Goal: Book appointment/travel/reservation

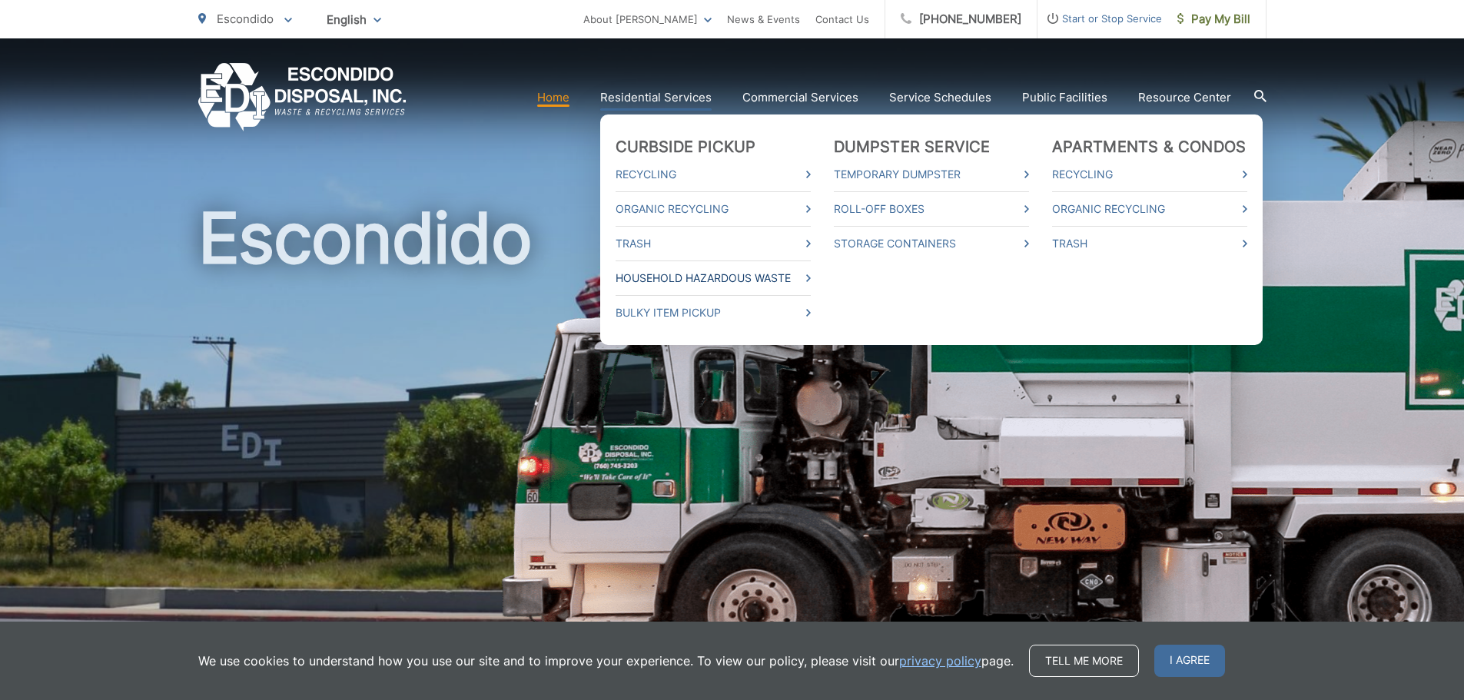
click at [769, 285] on link "Household Hazardous Waste" at bounding box center [713, 278] width 195 height 18
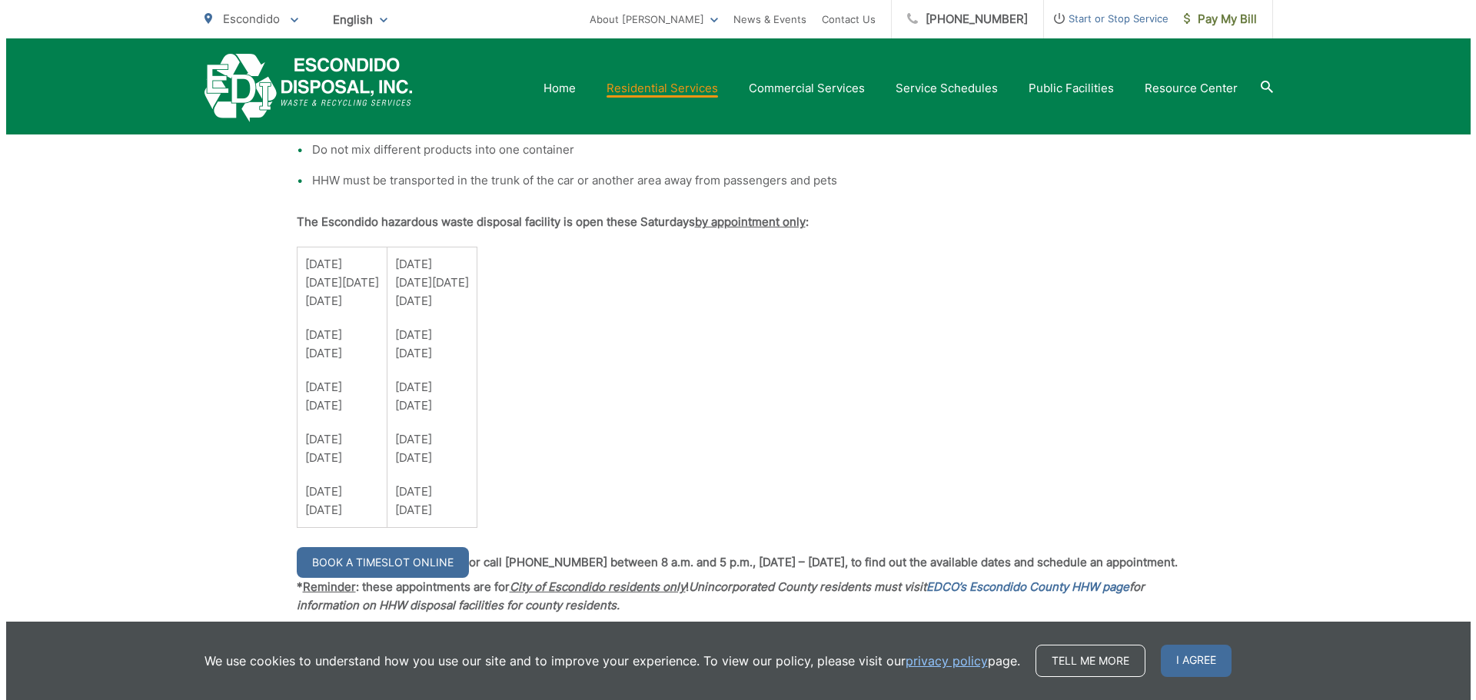
scroll to position [1307, 0]
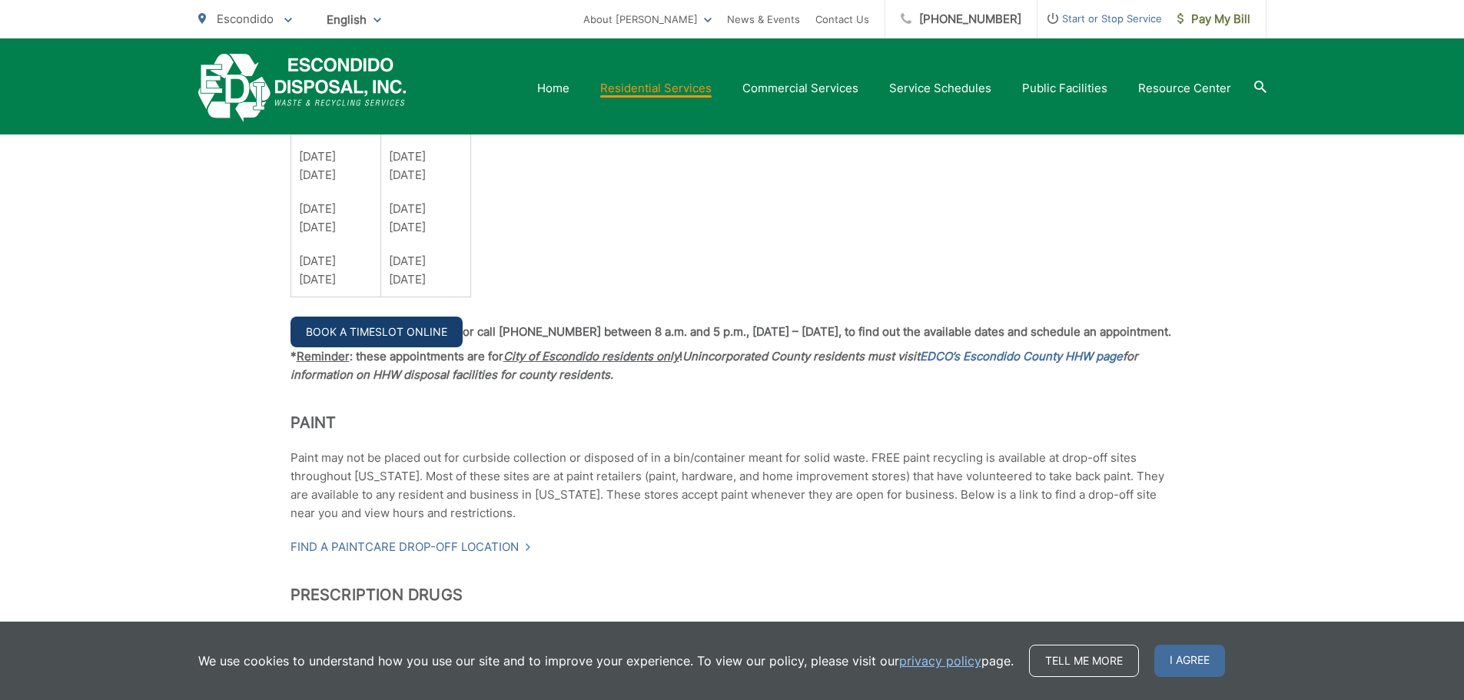
click at [431, 336] on link "Book a Timeslot Online" at bounding box center [377, 332] width 172 height 31
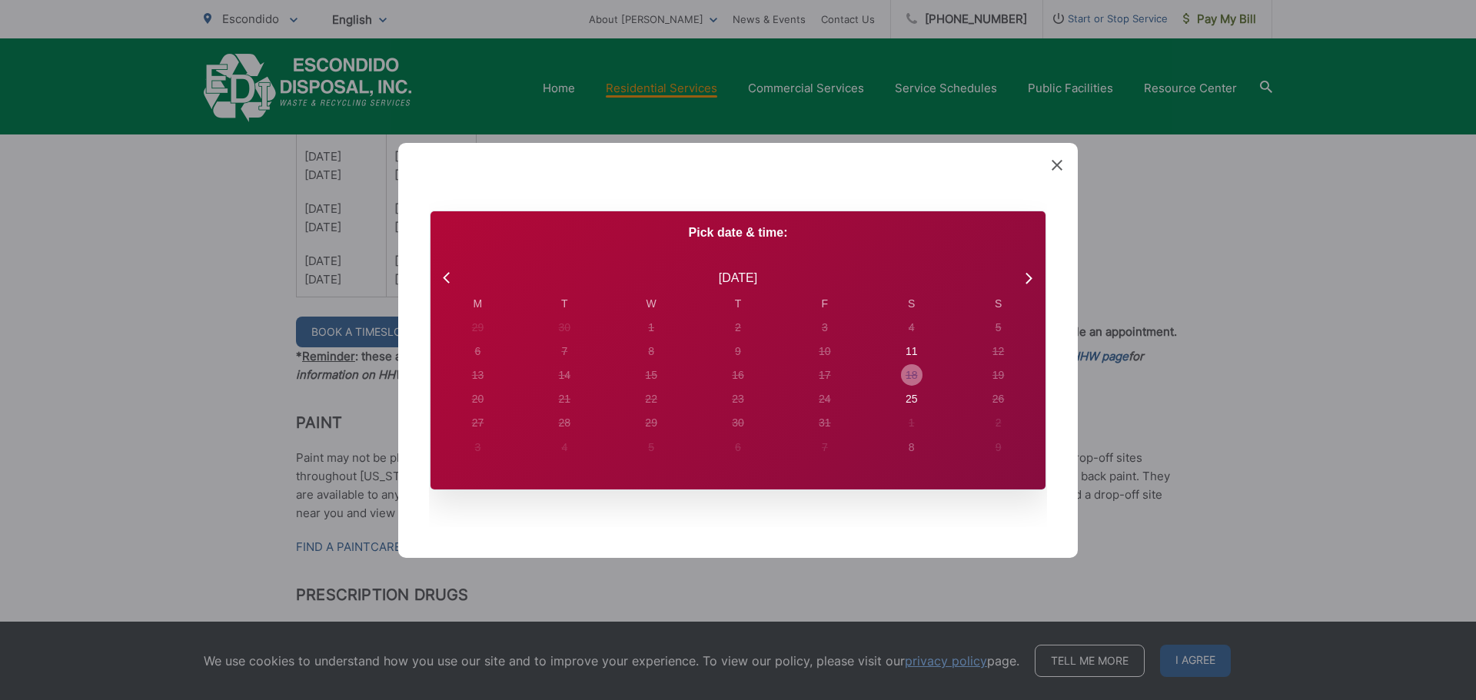
click at [909, 364] on div "18" at bounding box center [912, 375] width 22 height 22
click at [910, 357] on div "11" at bounding box center [912, 352] width 12 height 16
radio input "true"
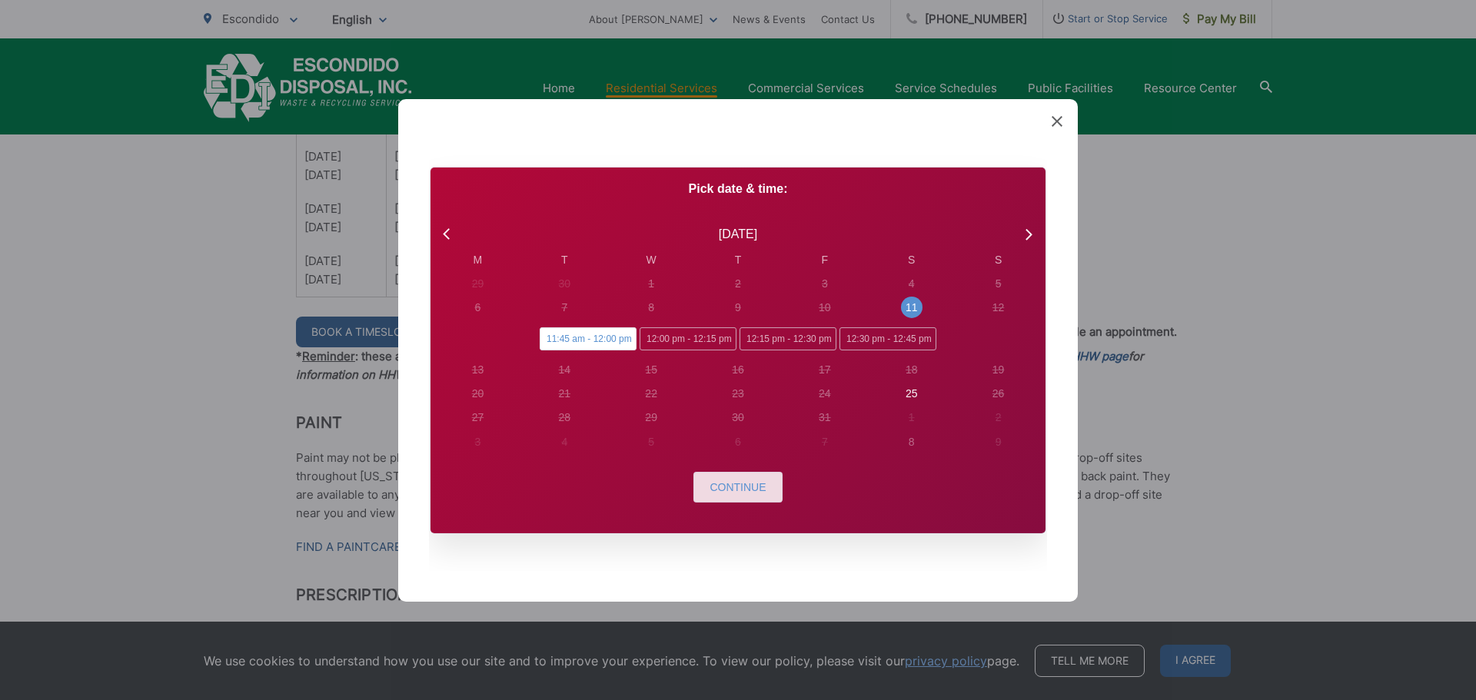
click at [750, 499] on button "Continue" at bounding box center [737, 487] width 88 height 31
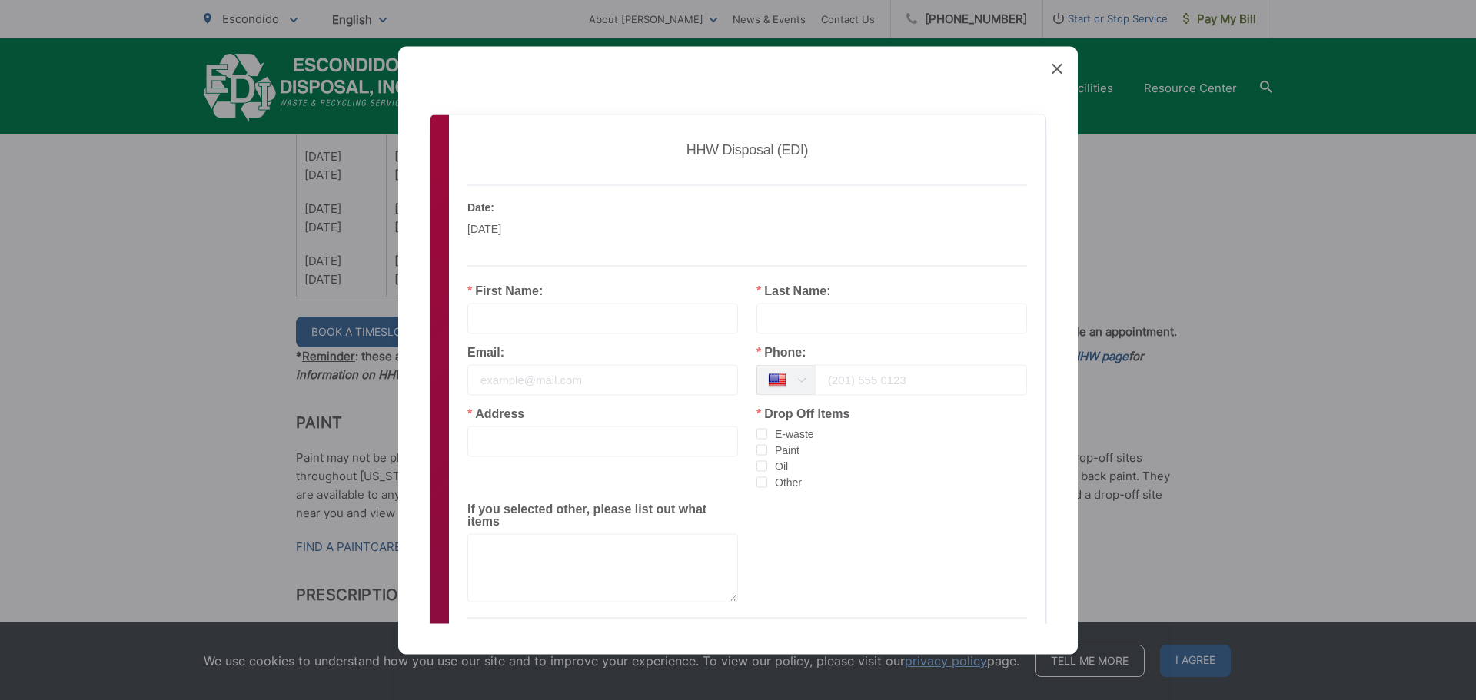
click at [571, 321] on input "text" at bounding box center [602, 318] width 271 height 31
click at [571, 321] on input "[PERSON_NAME]" at bounding box center [602, 318] width 271 height 31
type input "M"
type input "[PERSON_NAME]"
type input "MAY"
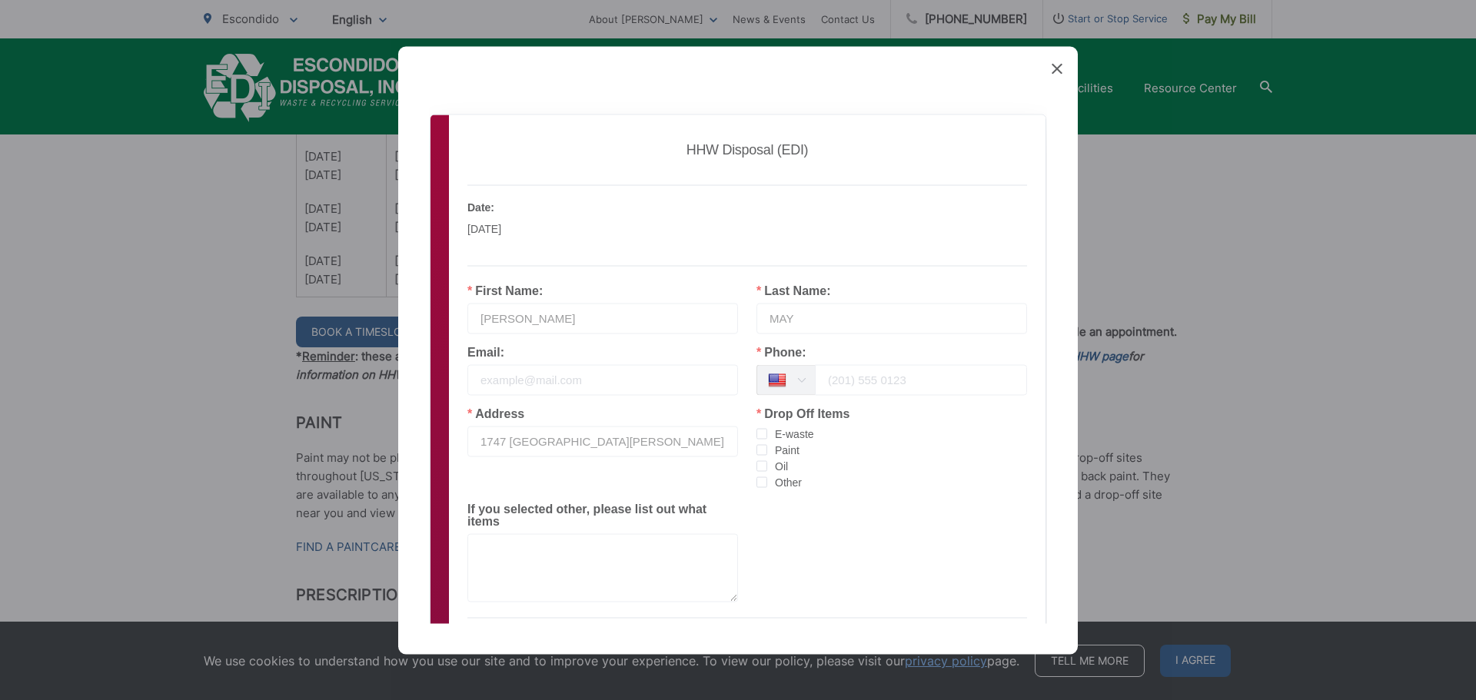
scroll to position [0, 29]
type input "1747 [GEOGRAPHIC_DATA][PERSON_NAME]"
click at [759, 484] on span "checkbox-group" at bounding box center [761, 482] width 11 height 11
click at [767, 477] on input "Other" at bounding box center [767, 477] width 0 height 0
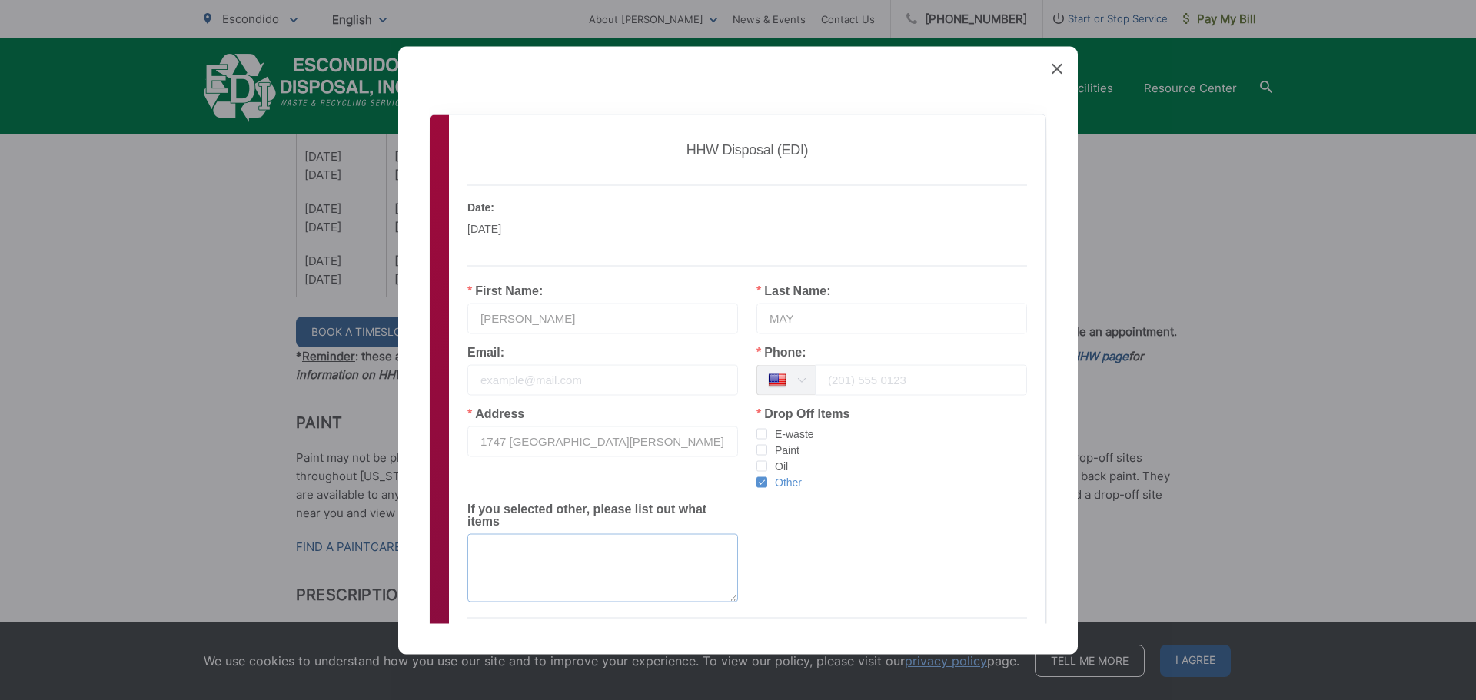
click at [637, 583] on textarea at bounding box center [602, 567] width 271 height 68
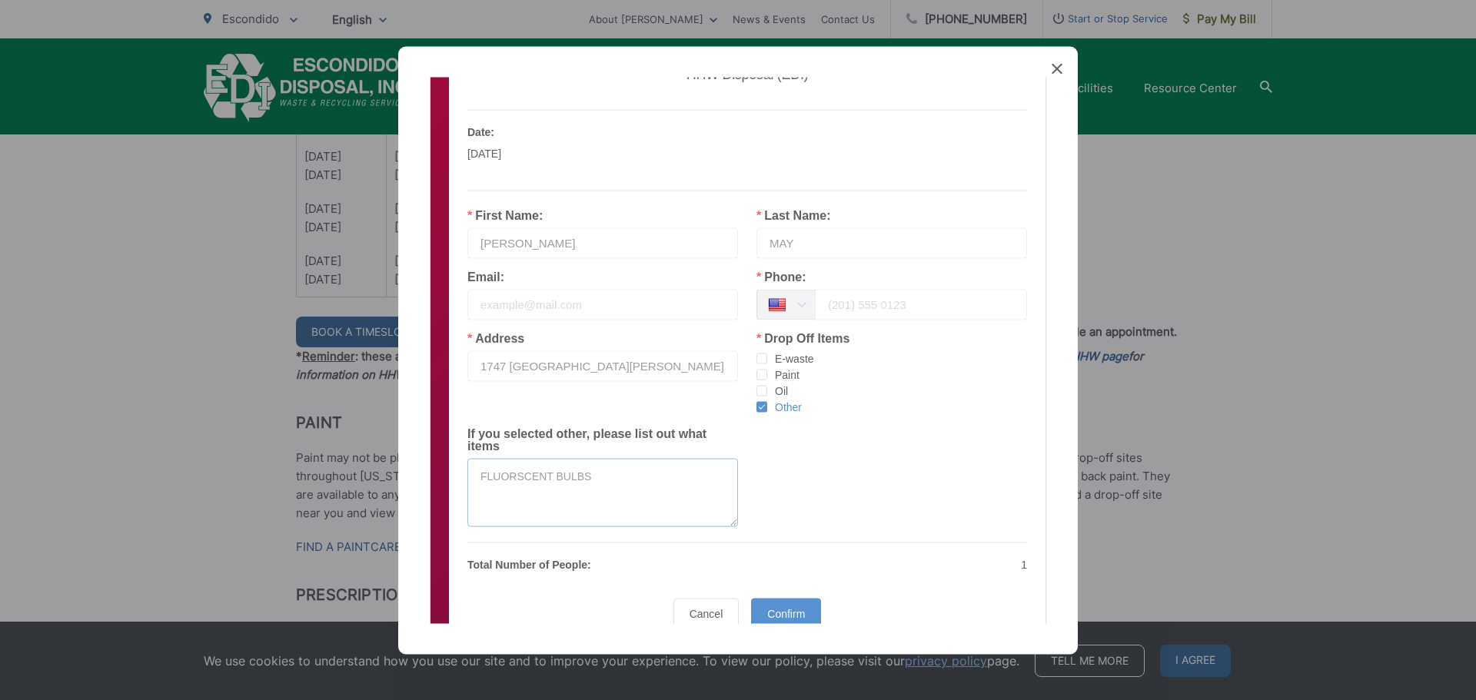
scroll to position [143, 0]
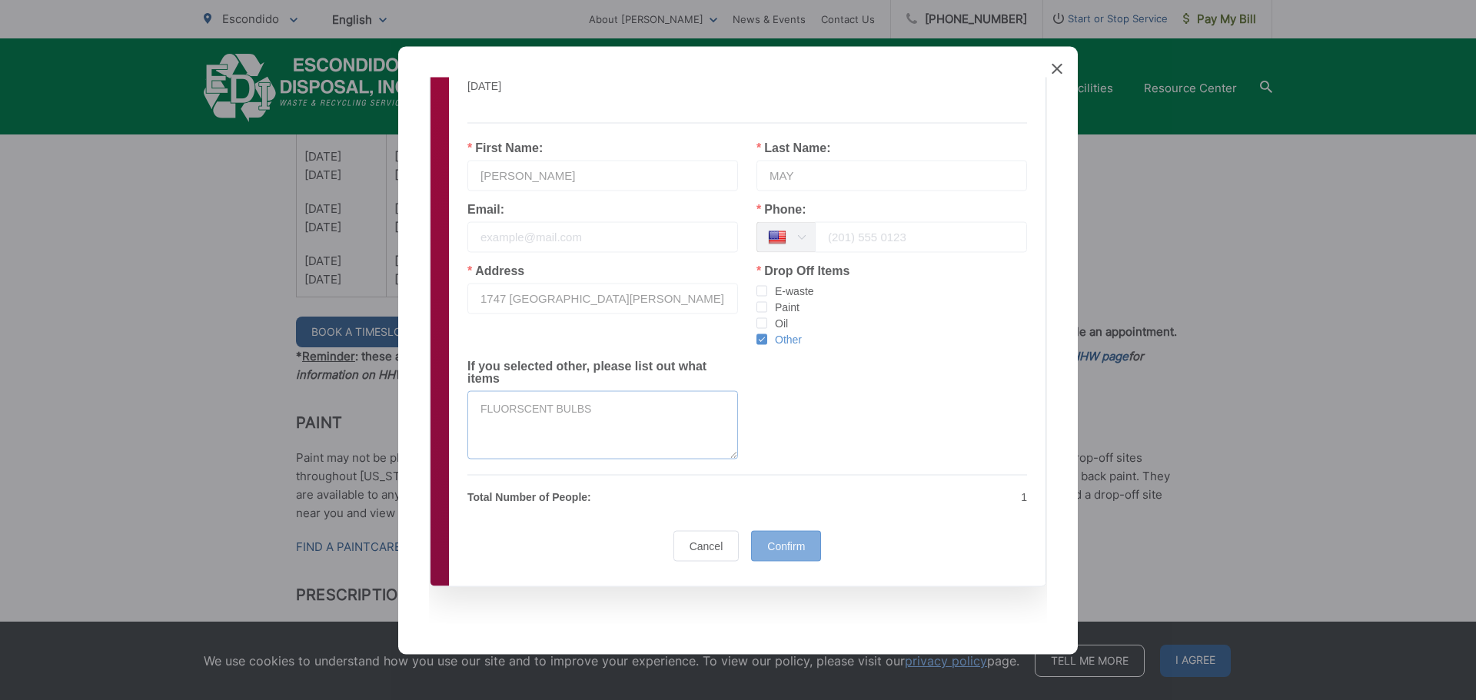
type textarea "FLUORSCENT BULBS"
click at [779, 552] on div "Confirm" at bounding box center [786, 545] width 70 height 31
click at [873, 242] on input "tel" at bounding box center [921, 236] width 212 height 31
type input "[PHONE_NUMBER]"
click at [803, 558] on div "Confirm" at bounding box center [786, 545] width 70 height 31
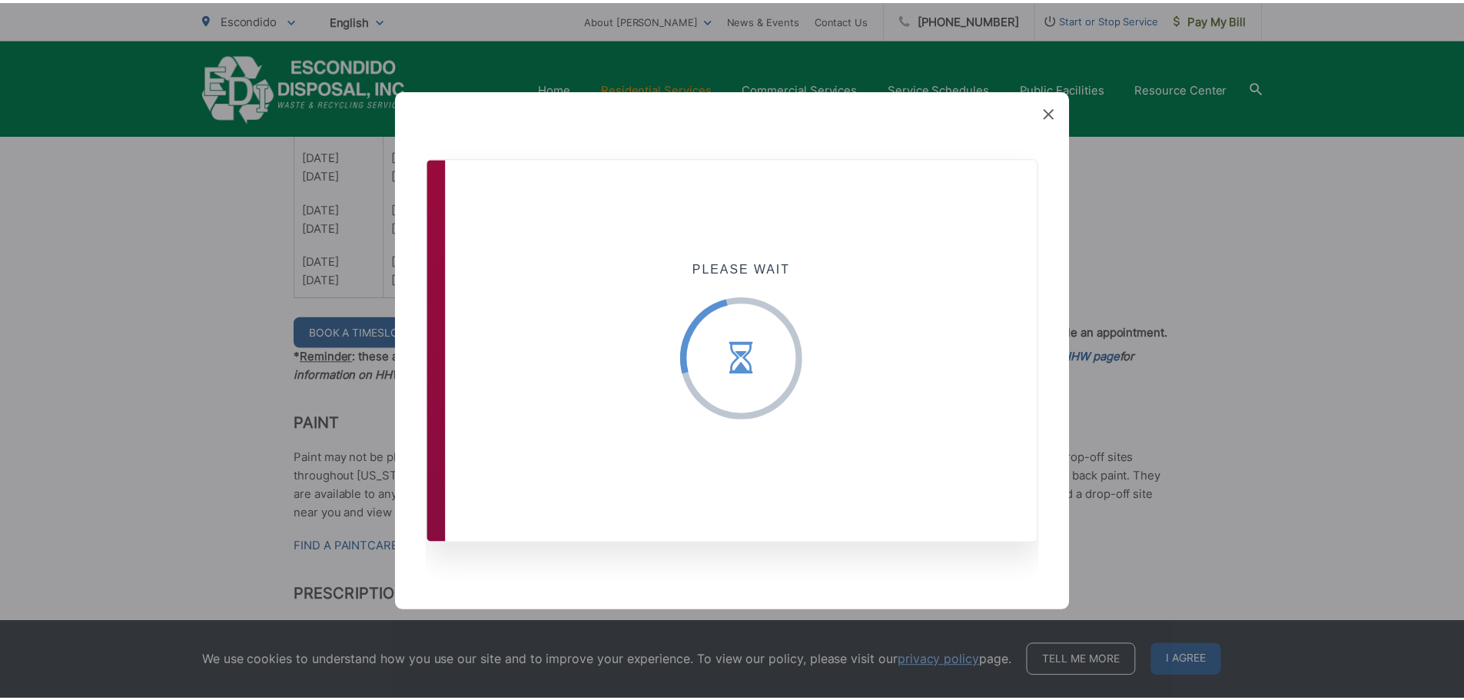
scroll to position [0, 0]
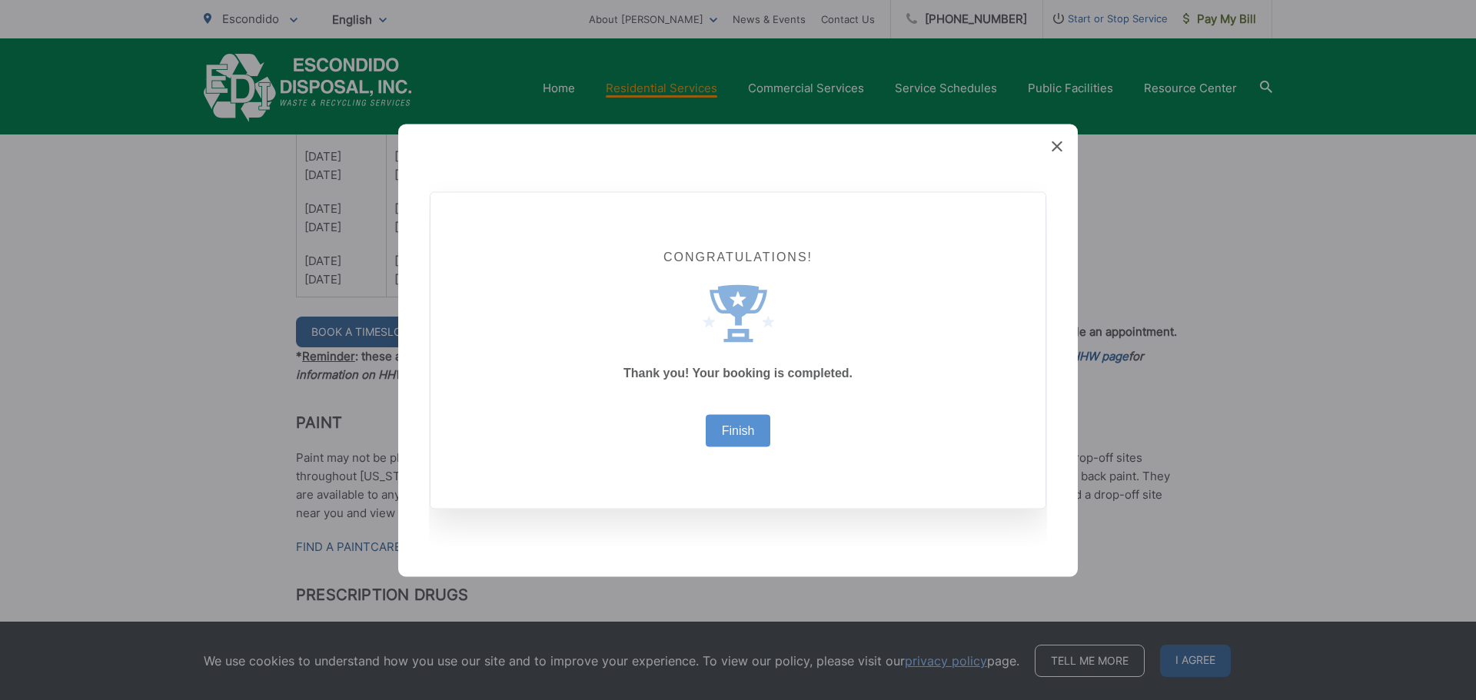
click at [1052, 151] on span at bounding box center [1057, 146] width 11 height 15
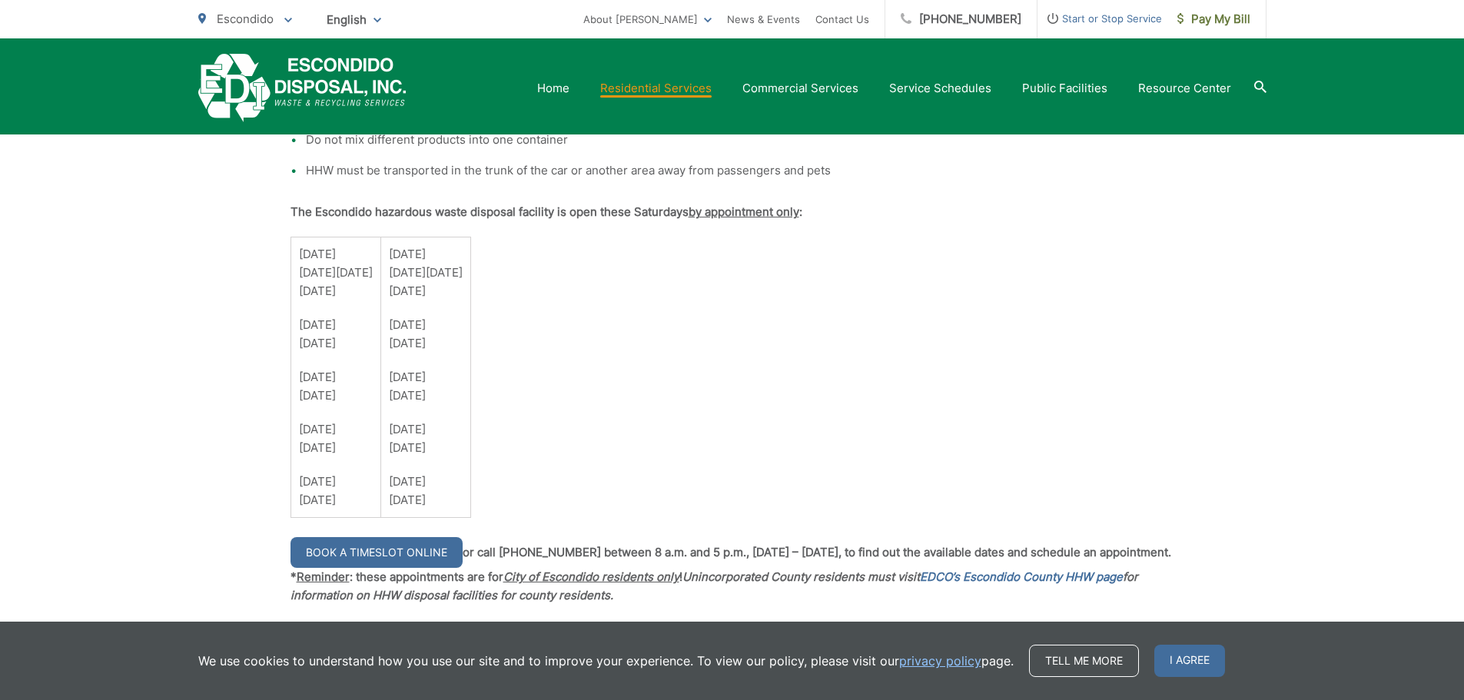
scroll to position [1076, 0]
